Goal: Task Accomplishment & Management: Manage account settings

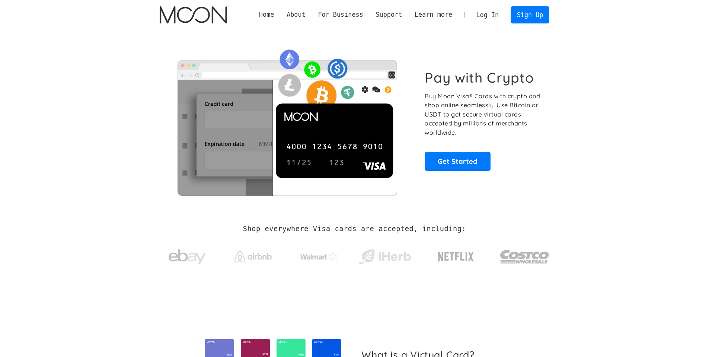
click at [489, 13] on link "Log In" at bounding box center [487, 15] width 35 height 16
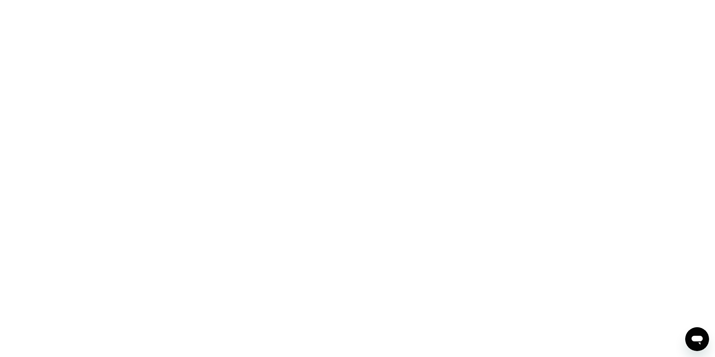
click at [230, 63] on div at bounding box center [357, 178] width 715 height 357
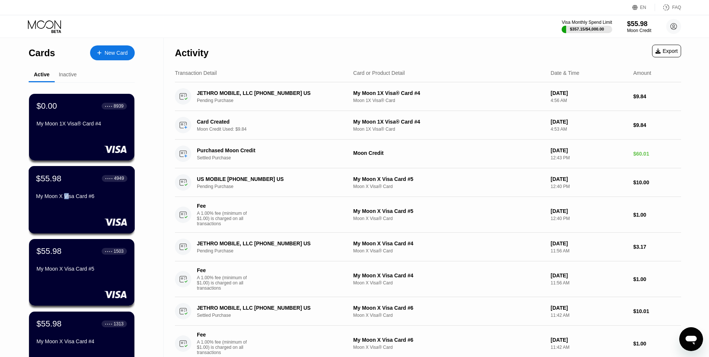
drag, startPoint x: 66, startPoint y: 201, endPoint x: 70, endPoint y: 201, distance: 3.8
click at [70, 199] on div "My Moon X Visa Card #6" at bounding box center [81, 196] width 91 height 6
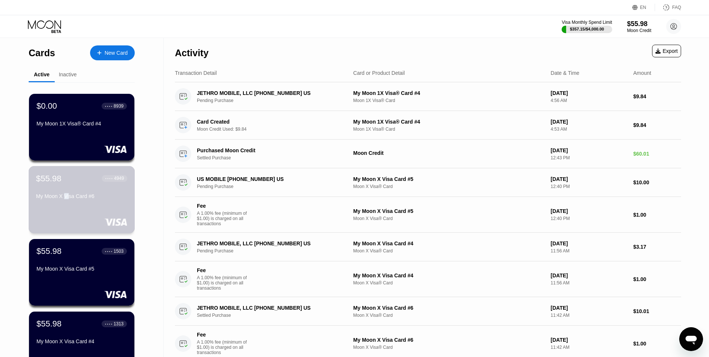
click at [70, 199] on div "My Moon X Visa Card #6" at bounding box center [81, 196] width 91 height 6
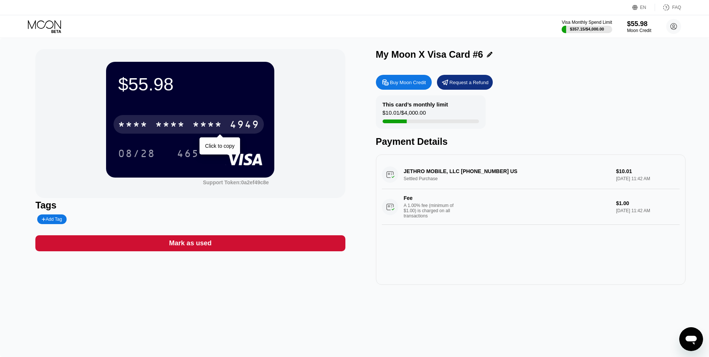
scroll to position [8, 0]
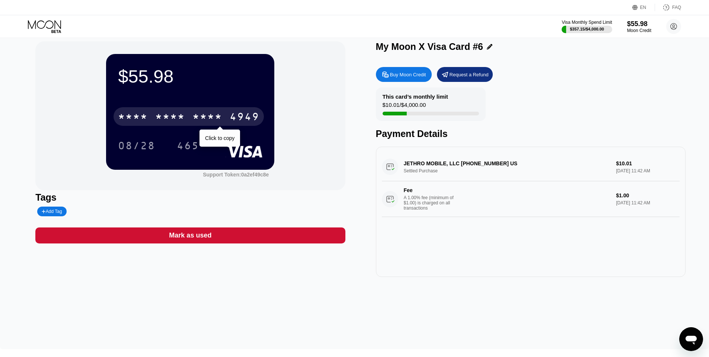
click at [166, 125] on div "* * * * * * * * * * * * 4949" at bounding box center [189, 116] width 150 height 19
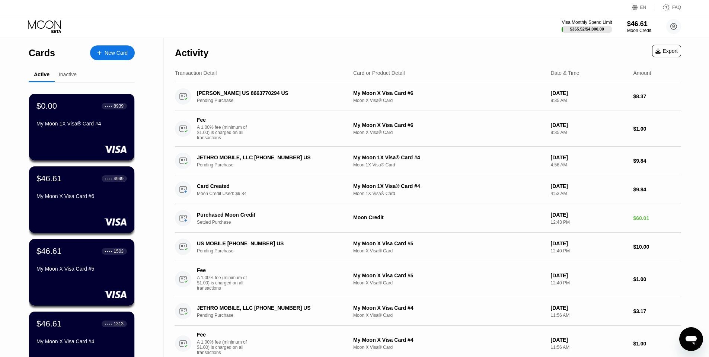
click at [303, 61] on div "Activity Export" at bounding box center [428, 51] width 506 height 26
